Goal: Task Accomplishment & Management: Manage account settings

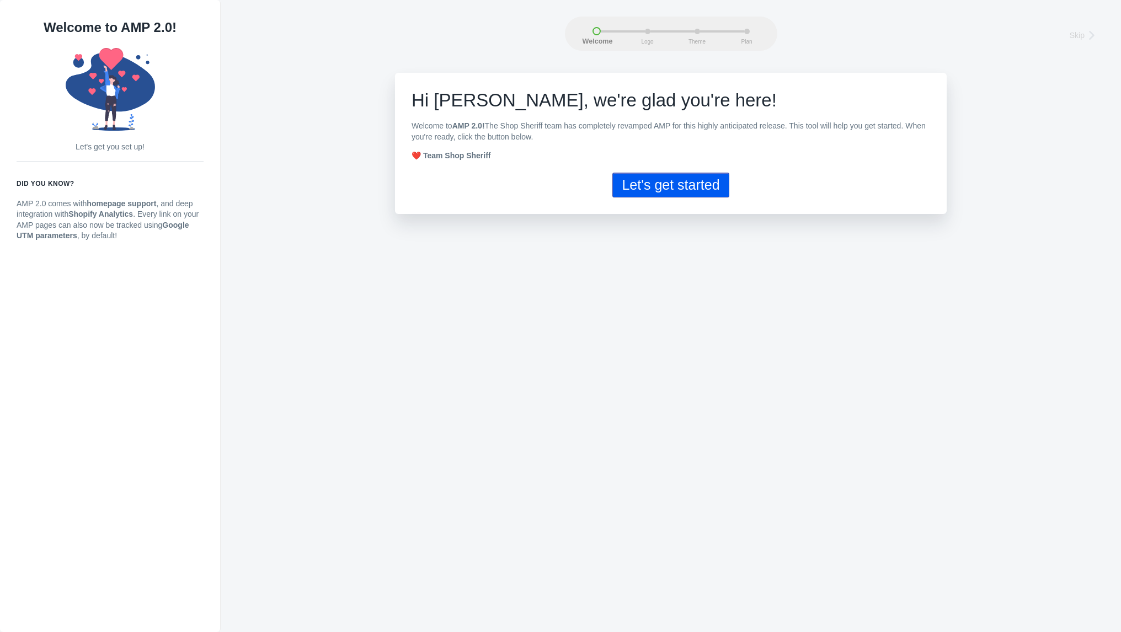
click at [674, 188] on button "Let's get started" at bounding box center [670, 185] width 116 height 25
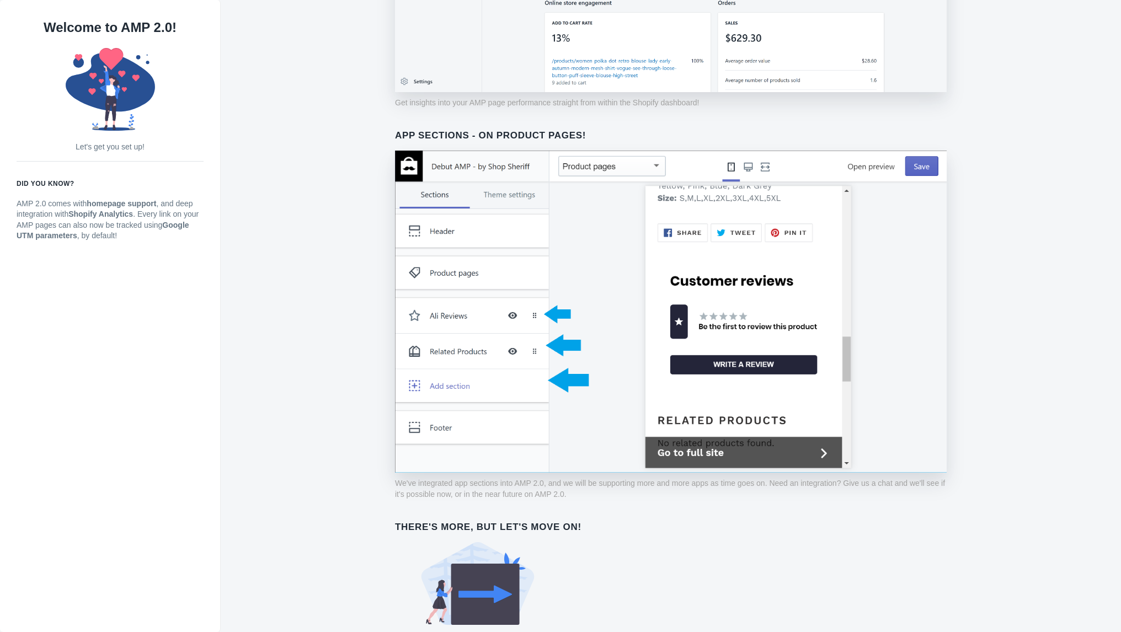
scroll to position [655, 0]
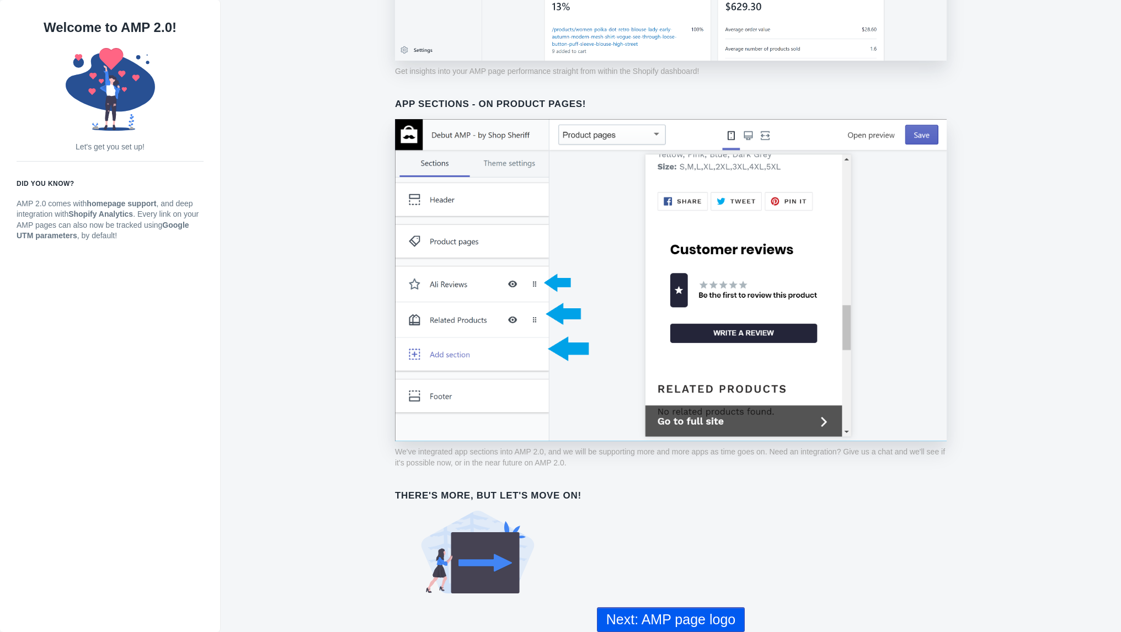
click at [700, 623] on button "Next: AMP page logo" at bounding box center [671, 620] width 148 height 25
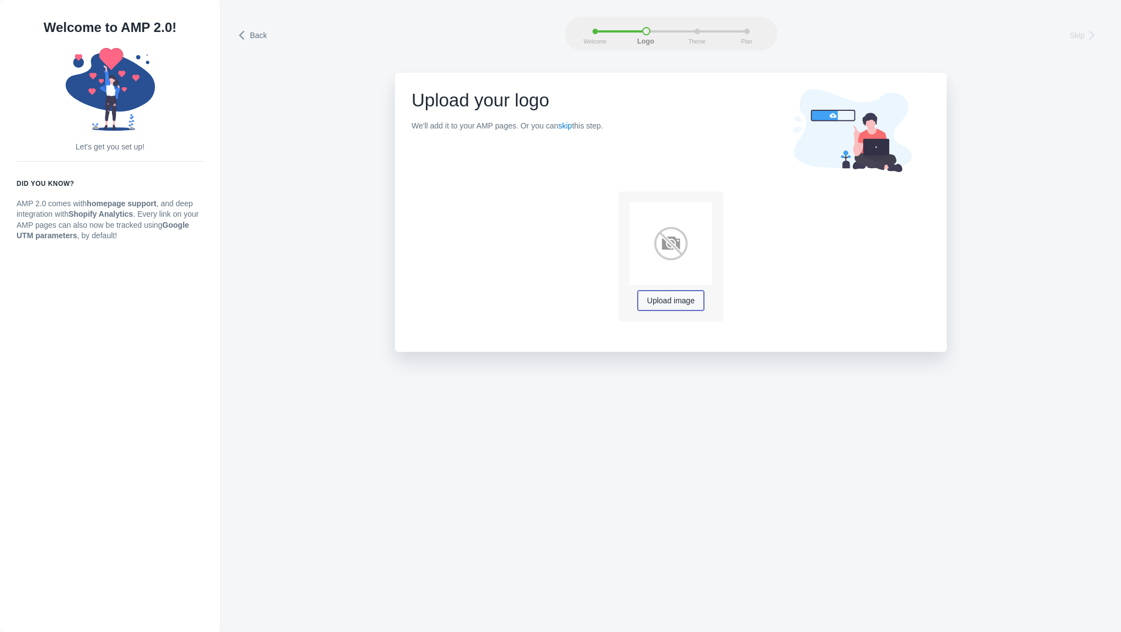
click at [685, 302] on span "Upload image" at bounding box center [670, 301] width 47 height 9
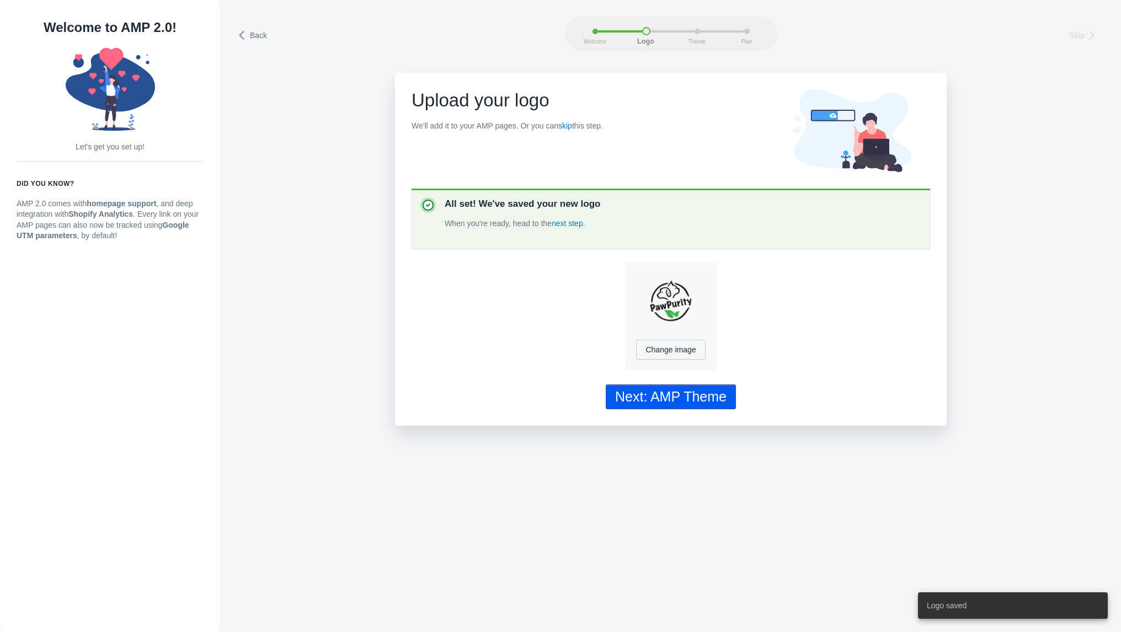
click at [672, 392] on div "Next: AMP Theme" at bounding box center [670, 397] width 111 height 16
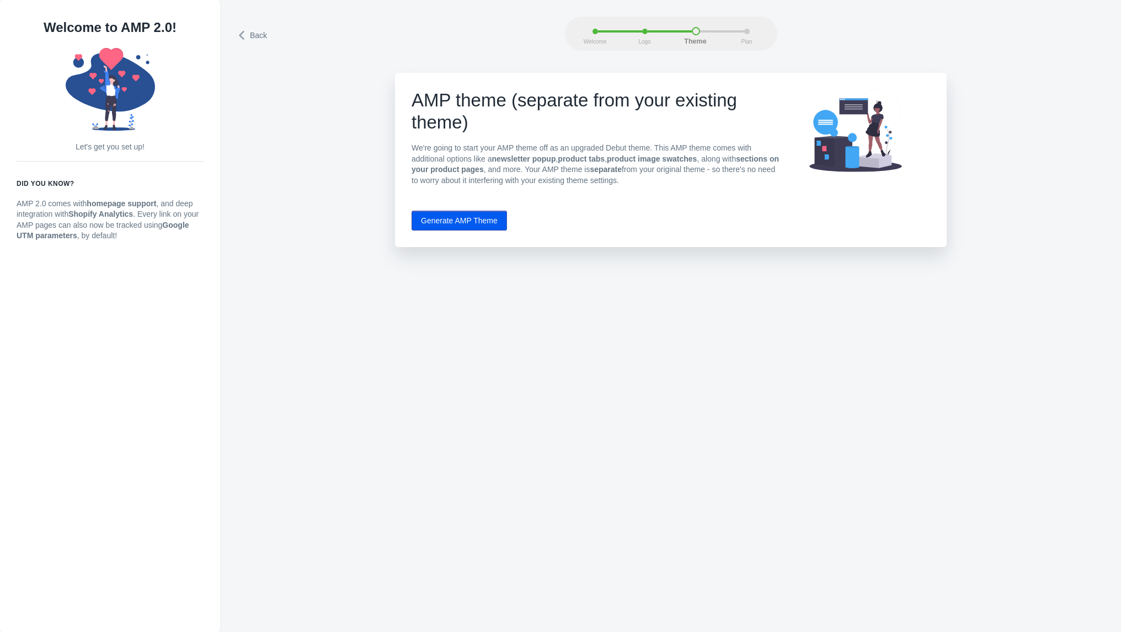
click at [488, 219] on button "Generate AMP Theme" at bounding box center [459, 221] width 95 height 20
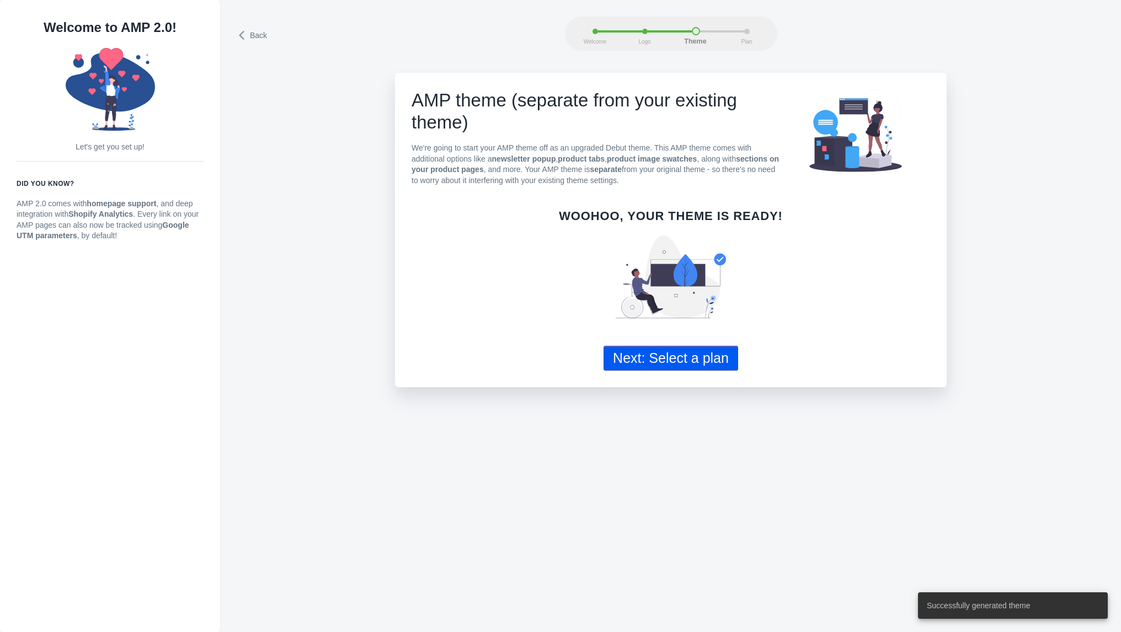
click at [674, 361] on button "Next: Select a plan" at bounding box center [671, 358] width 135 height 25
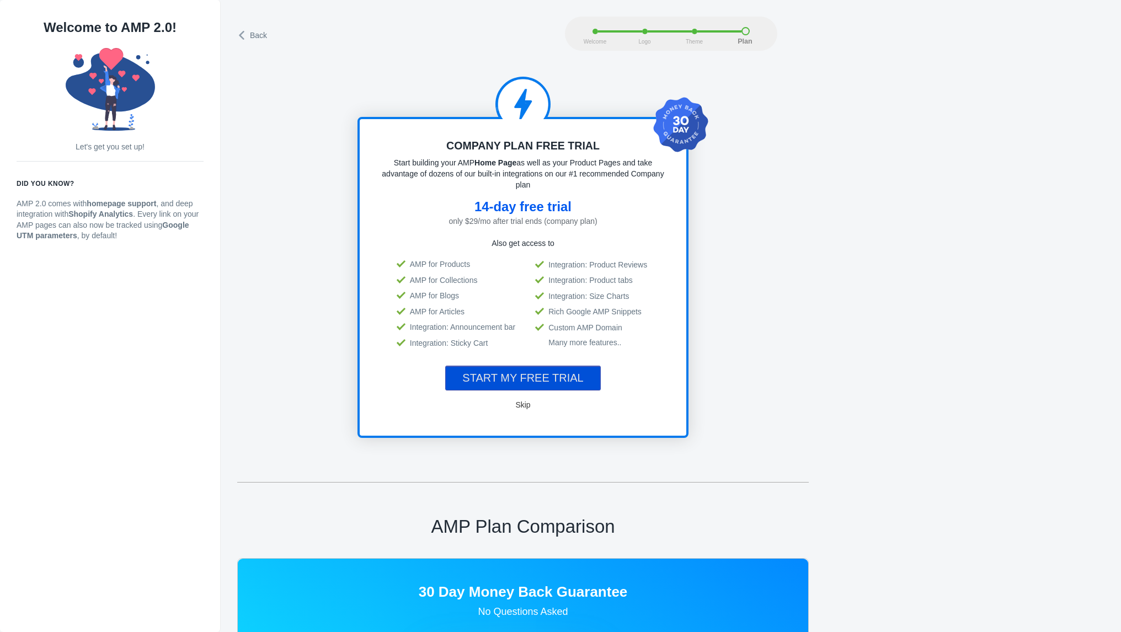
click at [588, 372] on button "START MY FREE TRIAL" at bounding box center [522, 378] width 155 height 25
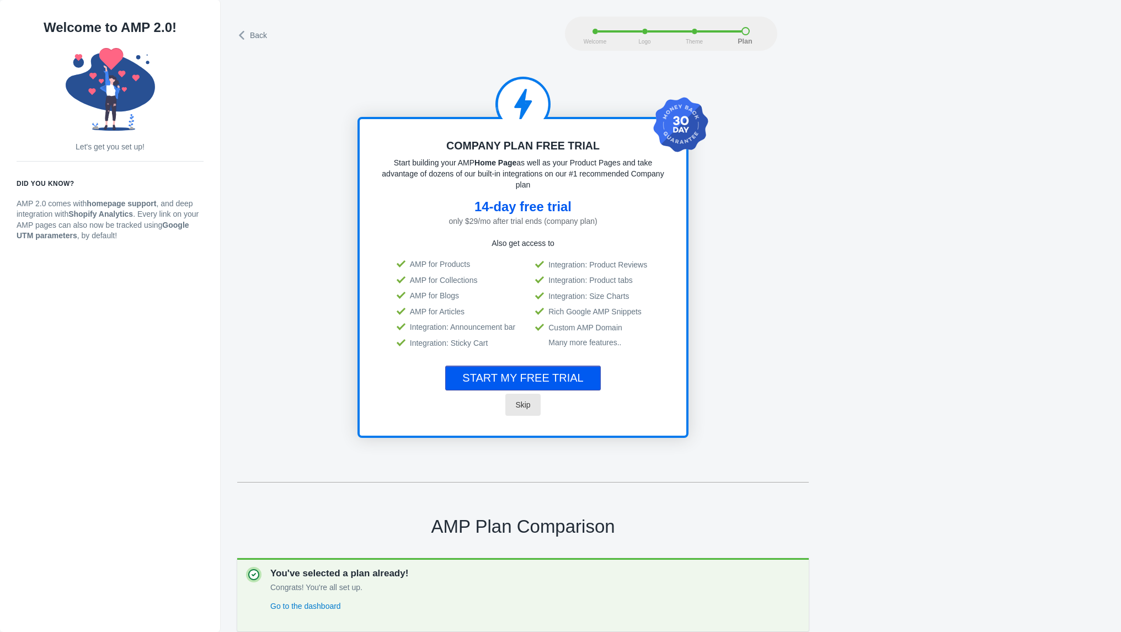
click at [526, 401] on span "Skip" at bounding box center [522, 405] width 15 height 9
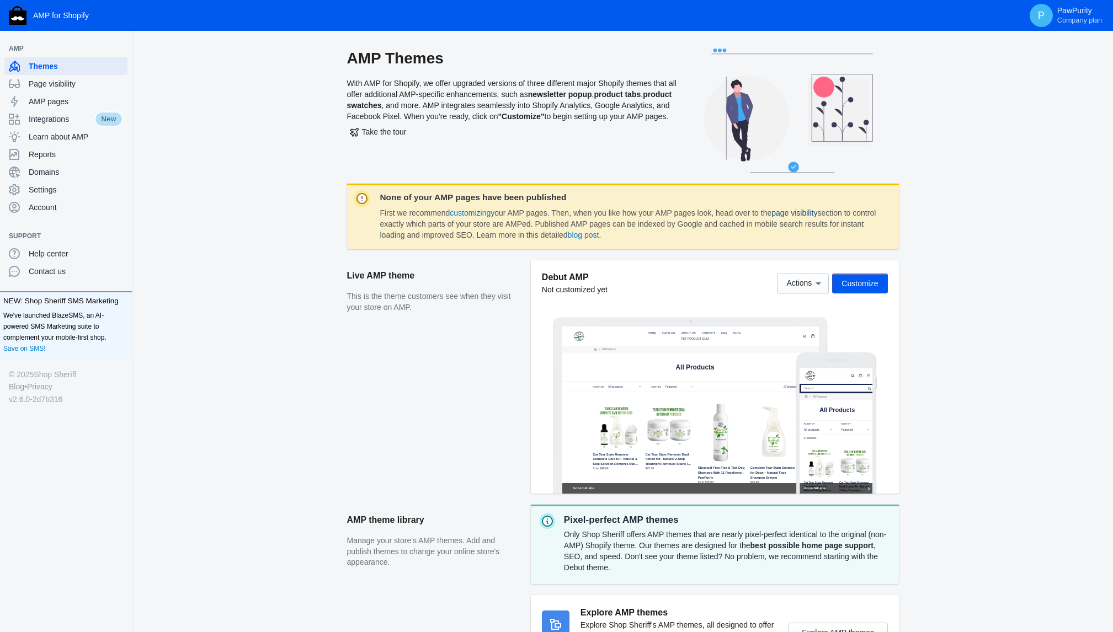
click at [805, 217] on link "page visibility" at bounding box center [794, 213] width 46 height 9
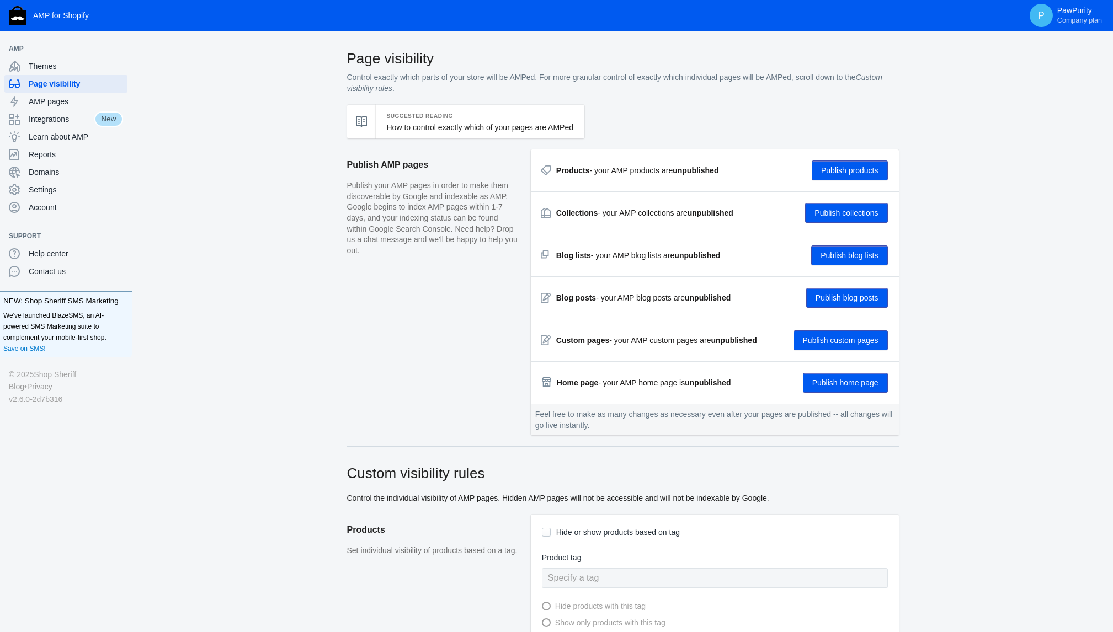
click at [851, 175] on button "Publish products" at bounding box center [850, 171] width 76 height 20
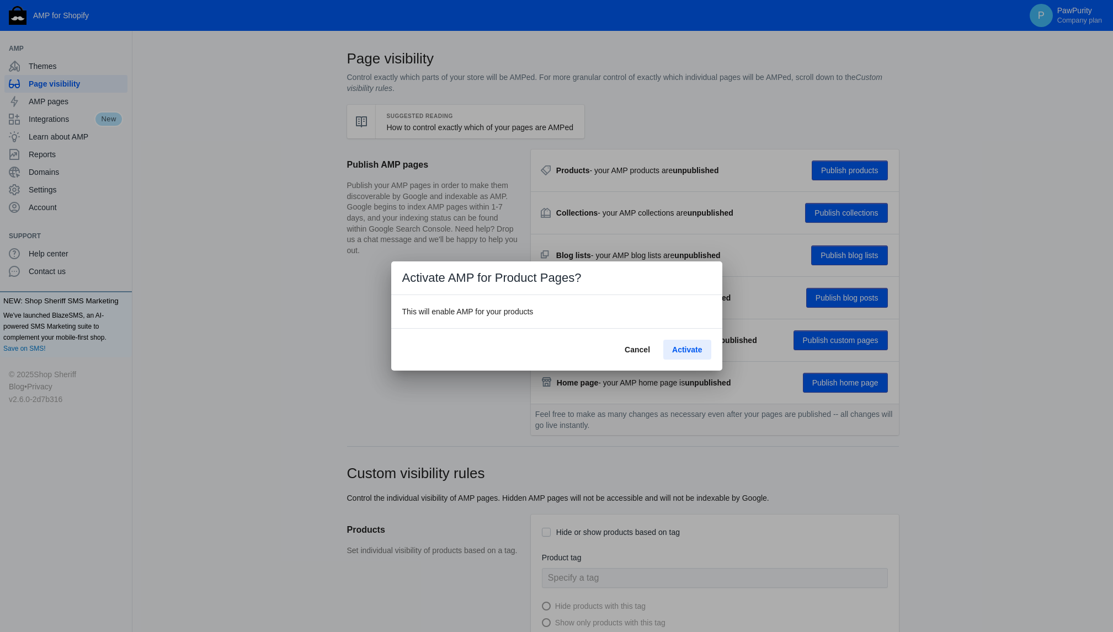
click at [697, 345] on span "Activate" at bounding box center [687, 349] width 30 height 9
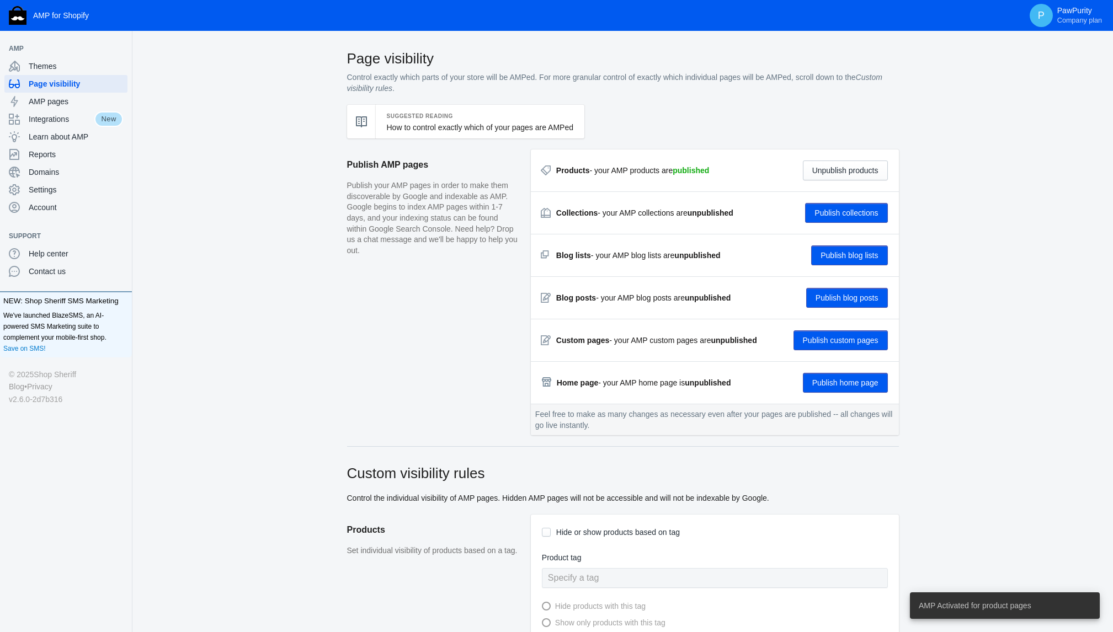
click at [846, 255] on button "Publish blog lists" at bounding box center [849, 256] width 76 height 20
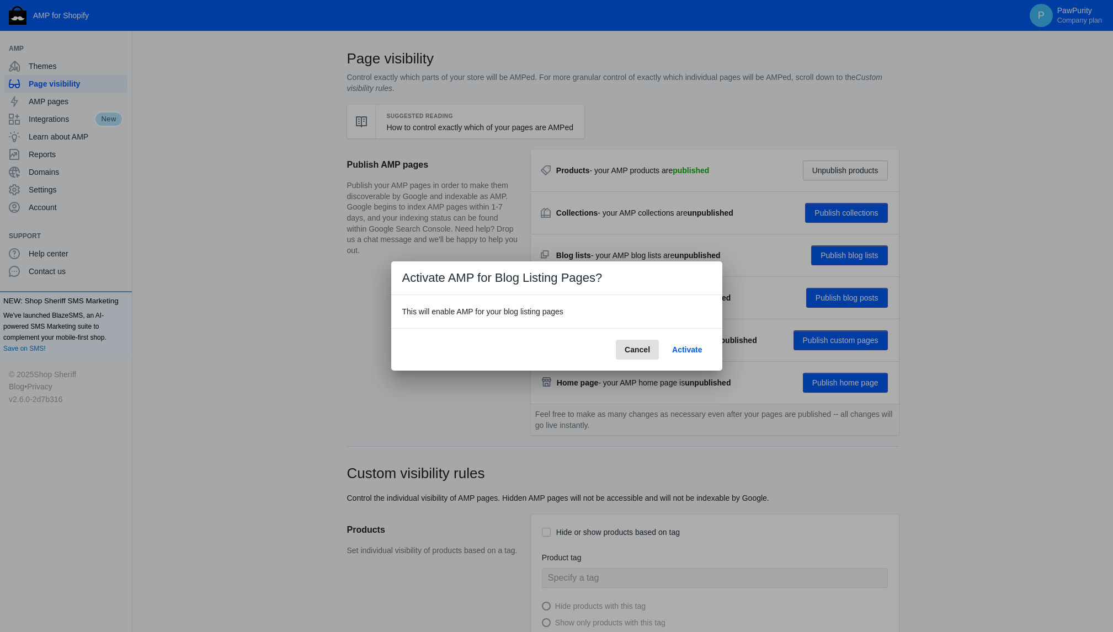
click at [691, 349] on span "Activate" at bounding box center [687, 349] width 30 height 9
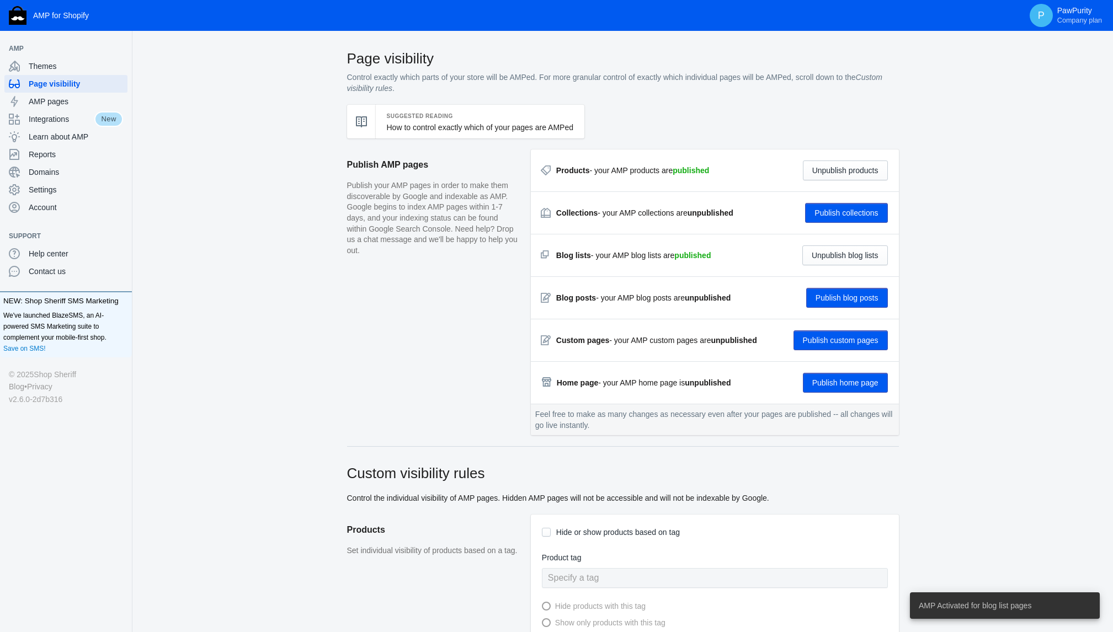
click at [861, 298] on button "Publish blog posts" at bounding box center [847, 298] width 82 height 20
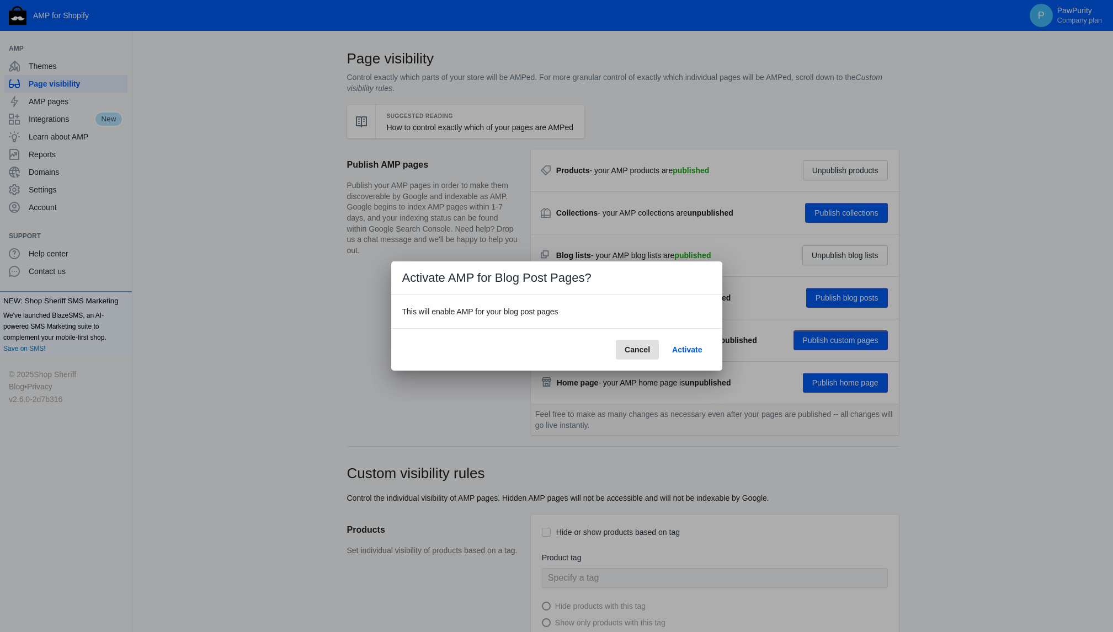
click at [683, 350] on span "Activate" at bounding box center [687, 349] width 30 height 9
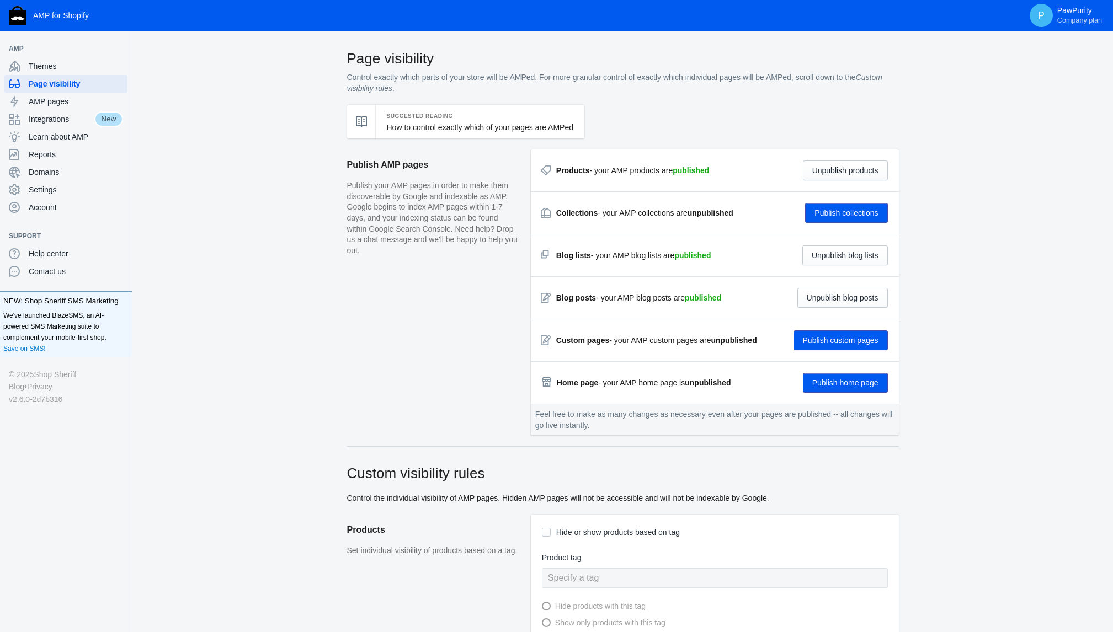
click at [848, 383] on button "Publish home page" at bounding box center [845, 383] width 85 height 20
click at [868, 342] on button "Publish custom pages" at bounding box center [840, 341] width 94 height 20
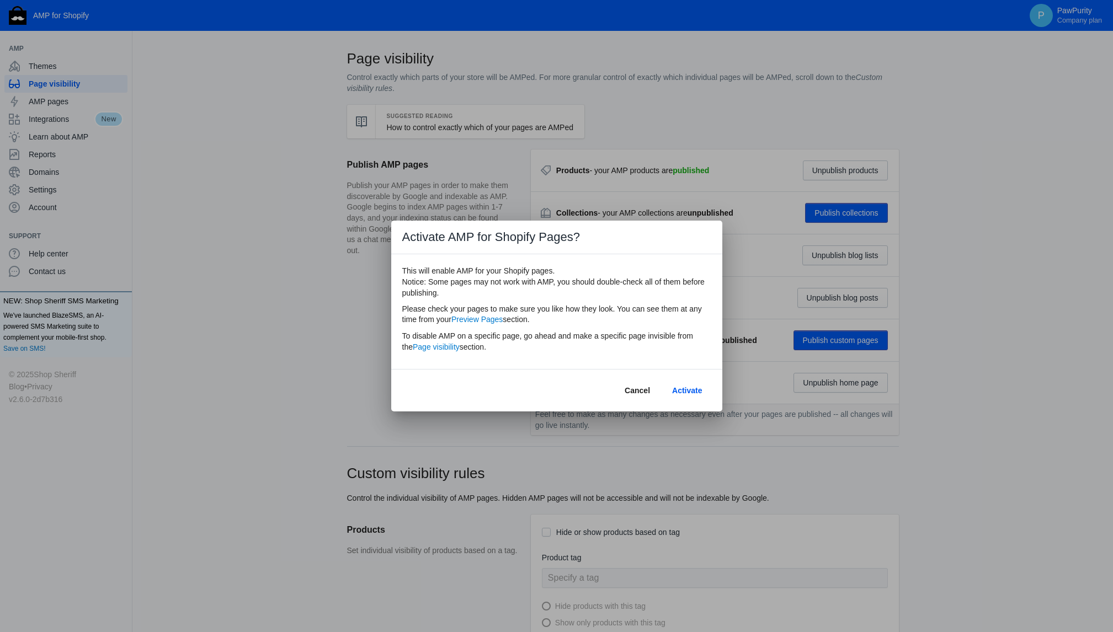
click at [696, 389] on span "Activate" at bounding box center [687, 390] width 30 height 9
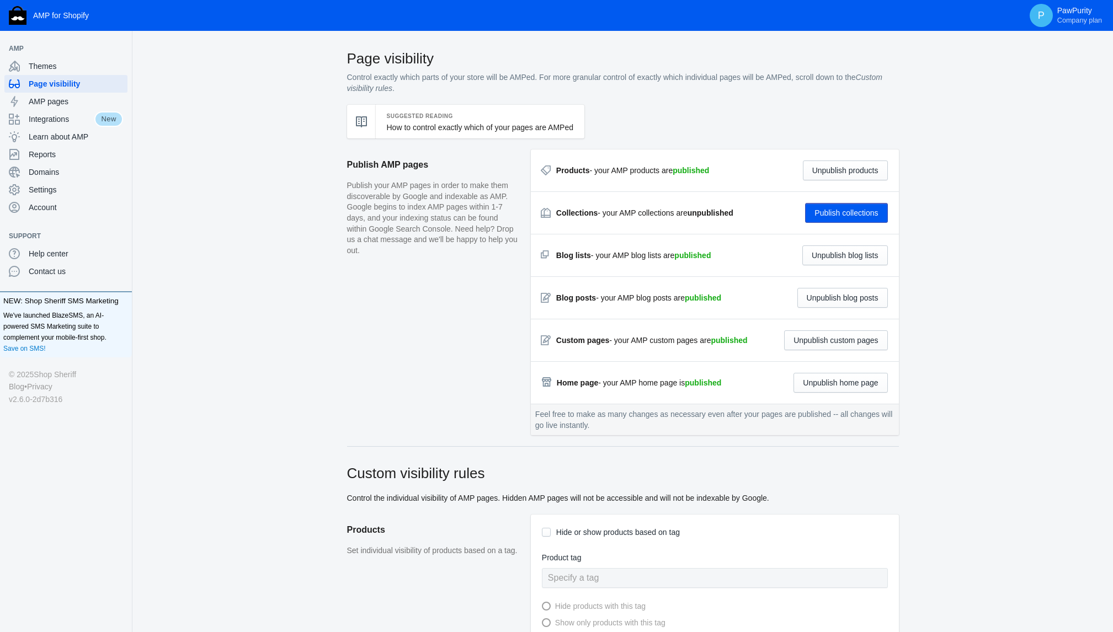
click at [864, 216] on button "Publish collections" at bounding box center [846, 213] width 82 height 20
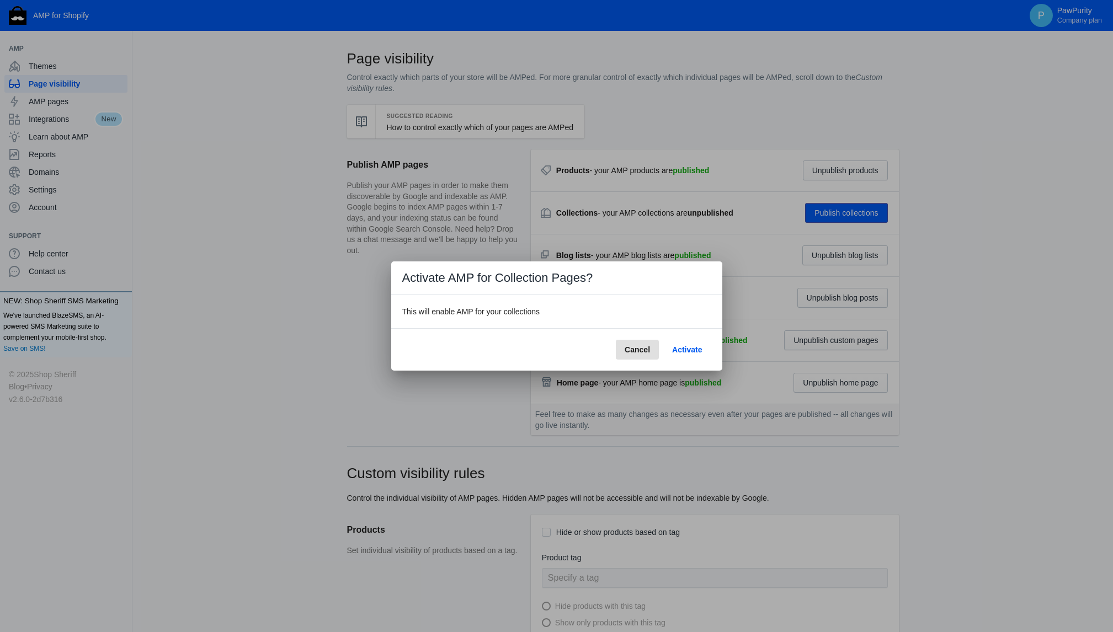
click at [688, 345] on span "Activate" at bounding box center [687, 349] width 30 height 9
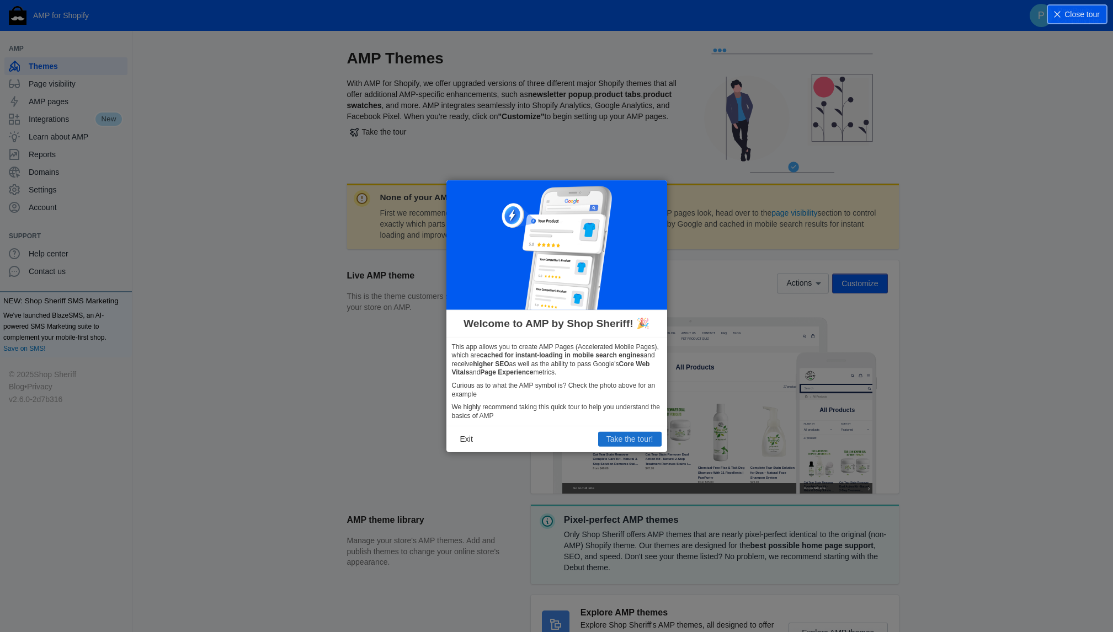
click at [630, 443] on button "Take the tour!" at bounding box center [629, 439] width 63 height 14
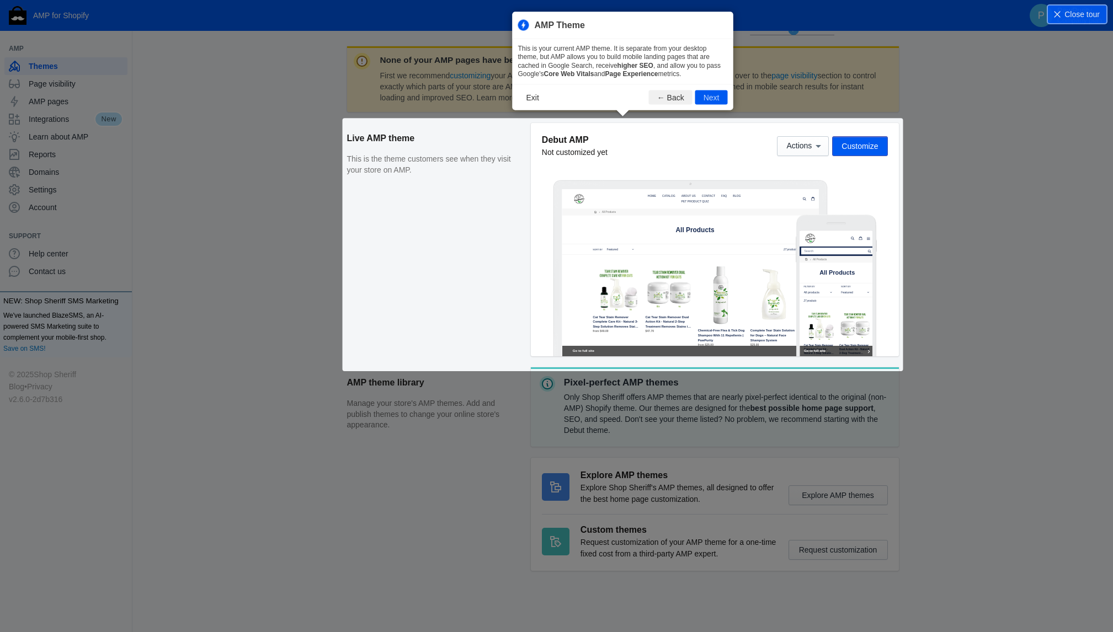
scroll to position [138, 0]
click at [715, 99] on button "Next" at bounding box center [711, 96] width 33 height 14
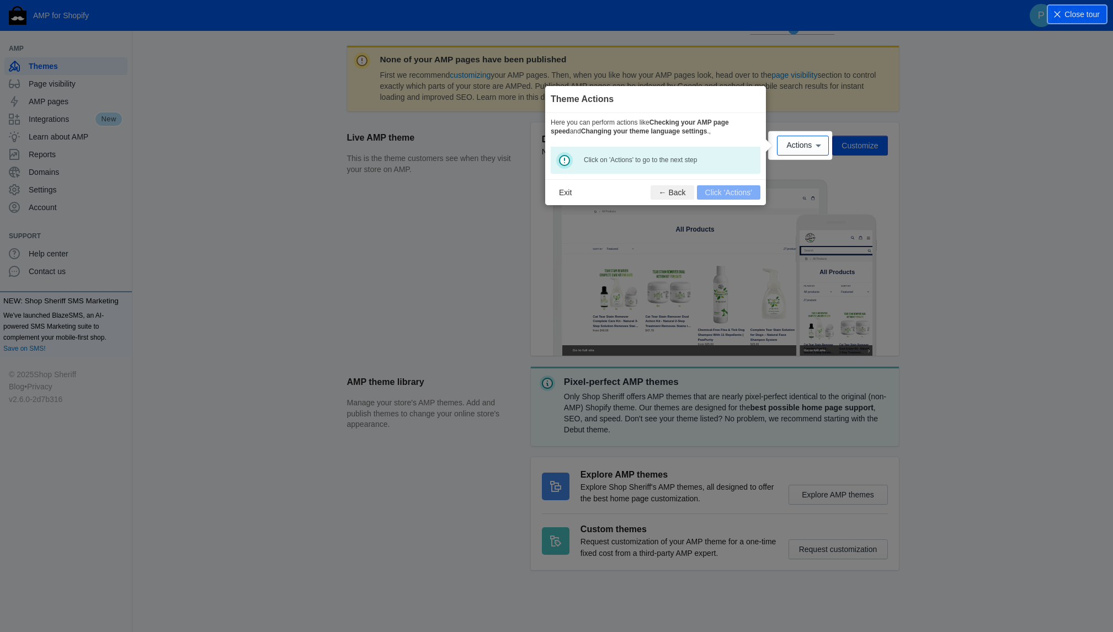
click at [732, 97] on h3 "Theme Actions" at bounding box center [656, 99] width 210 height 15
click at [711, 196] on footer "Exit ← Back Click 'Actions'" at bounding box center [655, 192] width 221 height 26
click at [813, 145] on icon at bounding box center [818, 145] width 11 height 11
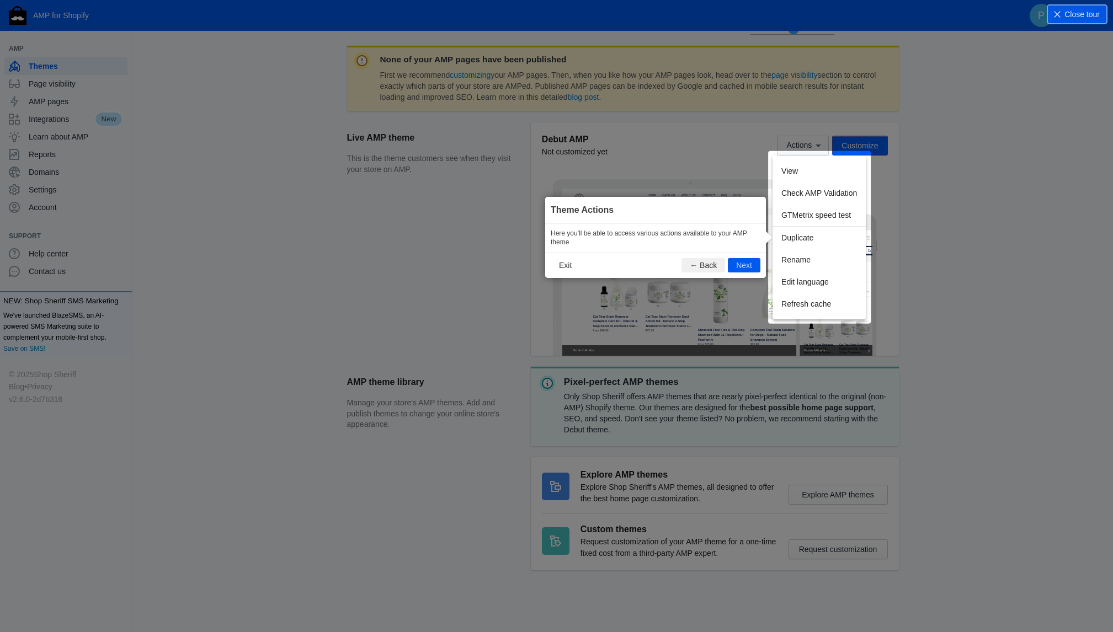
click at [811, 175] on div "View Check AMP Validation GTMetrix speed test Duplicate Rename Edit language Re…" at bounding box center [818, 238] width 93 height 164
click at [748, 272] on button "Next" at bounding box center [744, 265] width 33 height 14
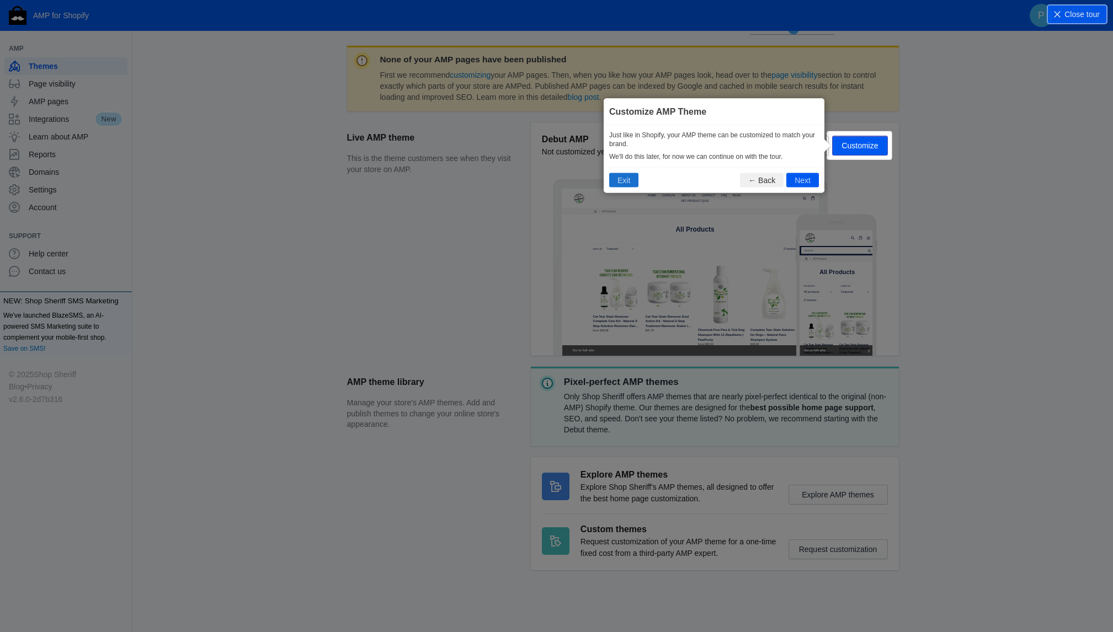
click at [626, 179] on button "Exit" at bounding box center [623, 180] width 29 height 14
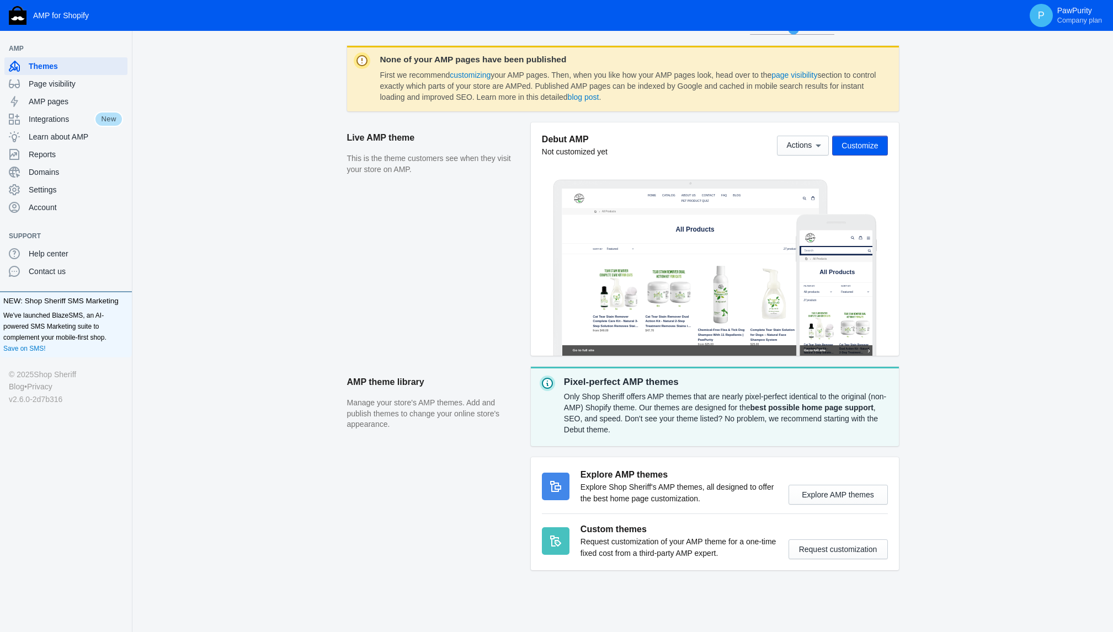
click at [539, 98] on dd "First we recommend customizing your AMP pages. Then, when you like how your AMP…" at bounding box center [629, 86] width 499 height 33
click at [872, 143] on span "Customize" at bounding box center [859, 145] width 36 height 9
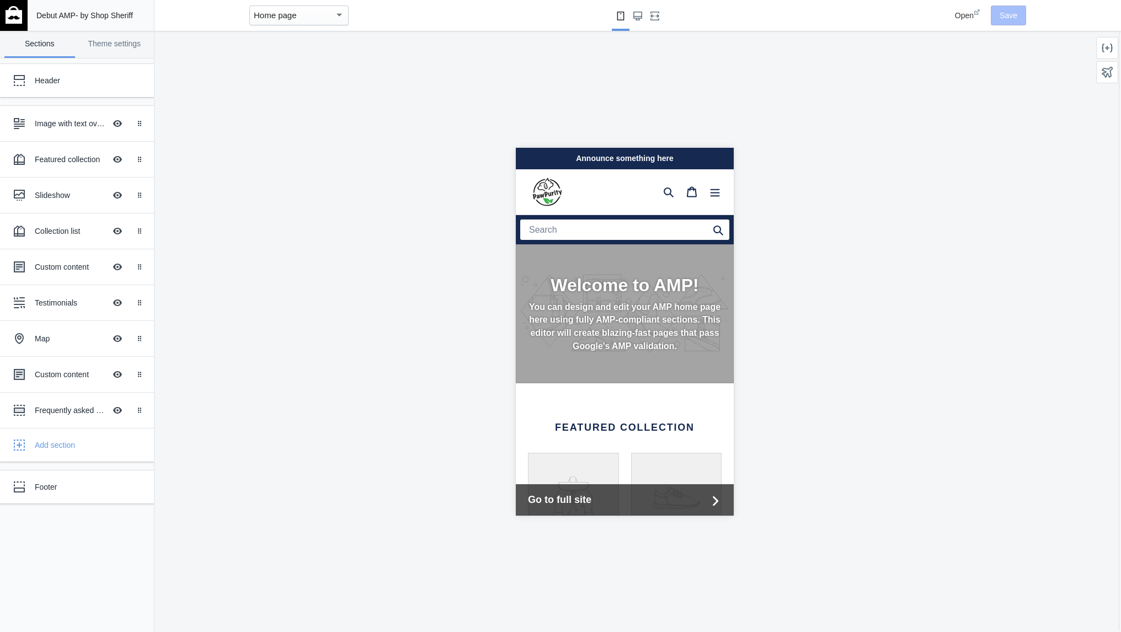
click at [44, 13] on span "Debut AMP" at bounding box center [55, 15] width 39 height 9
click at [65, 15] on span "Debut AMP" at bounding box center [55, 15] width 39 height 9
click at [573, 495] on span "Go to full site" at bounding box center [616, 499] width 179 height 15
click at [968, 17] on span "Open" at bounding box center [964, 15] width 19 height 9
